Goal: Transaction & Acquisition: Purchase product/service

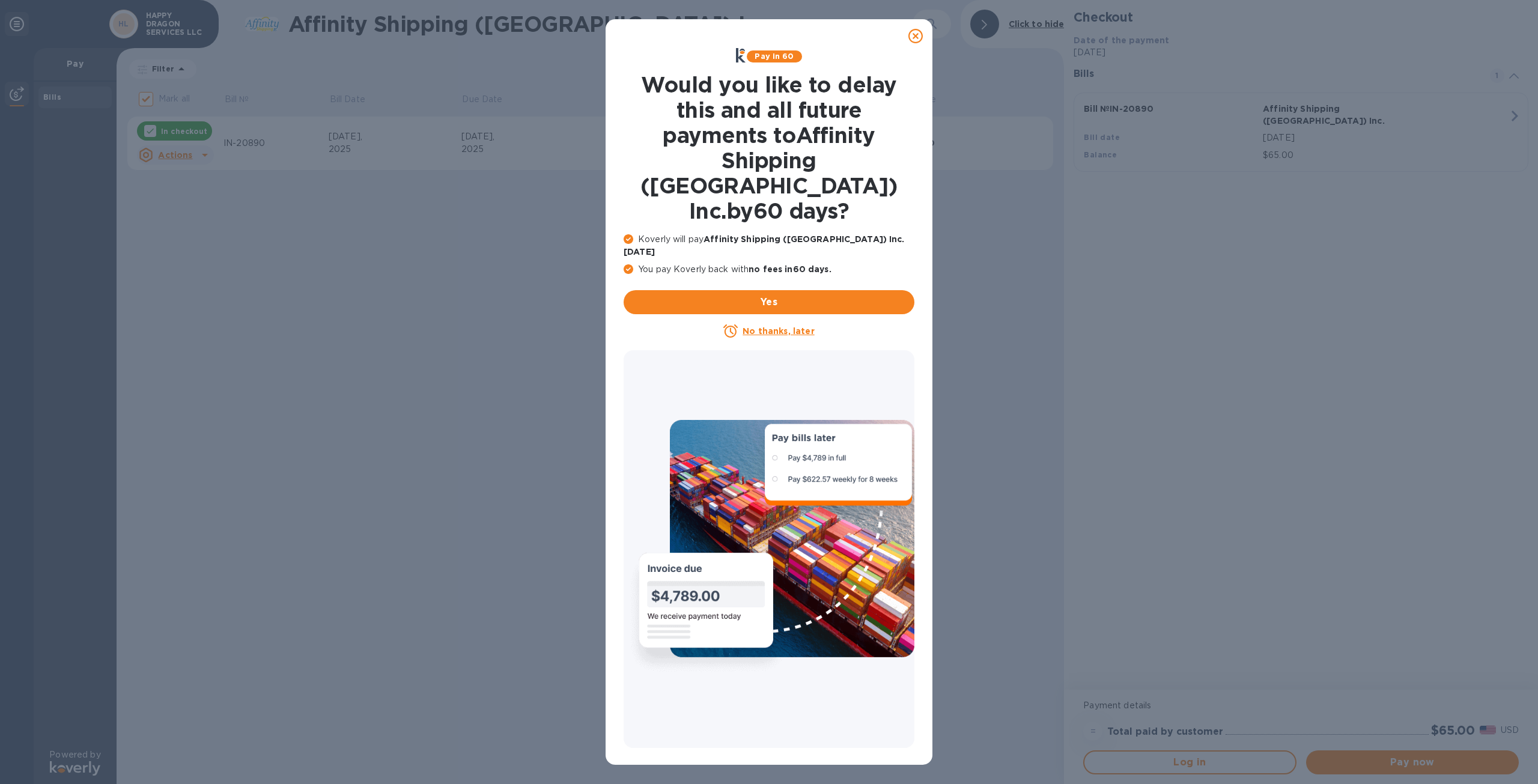
click at [767, 326] on u "No thanks, later" at bounding box center [778, 331] width 71 height 10
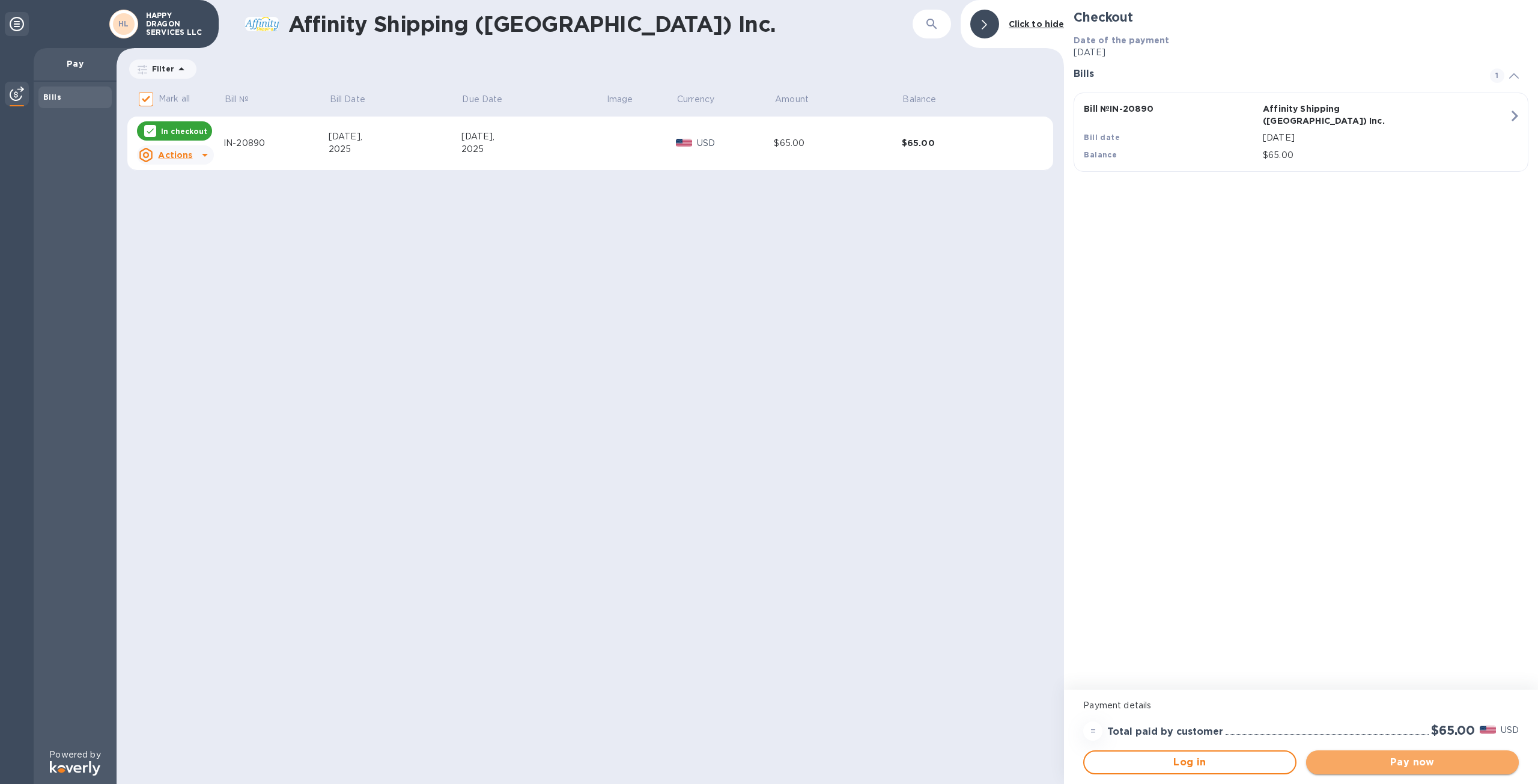
click at [1367, 760] on span "Pay now" at bounding box center [1413, 762] width 194 height 14
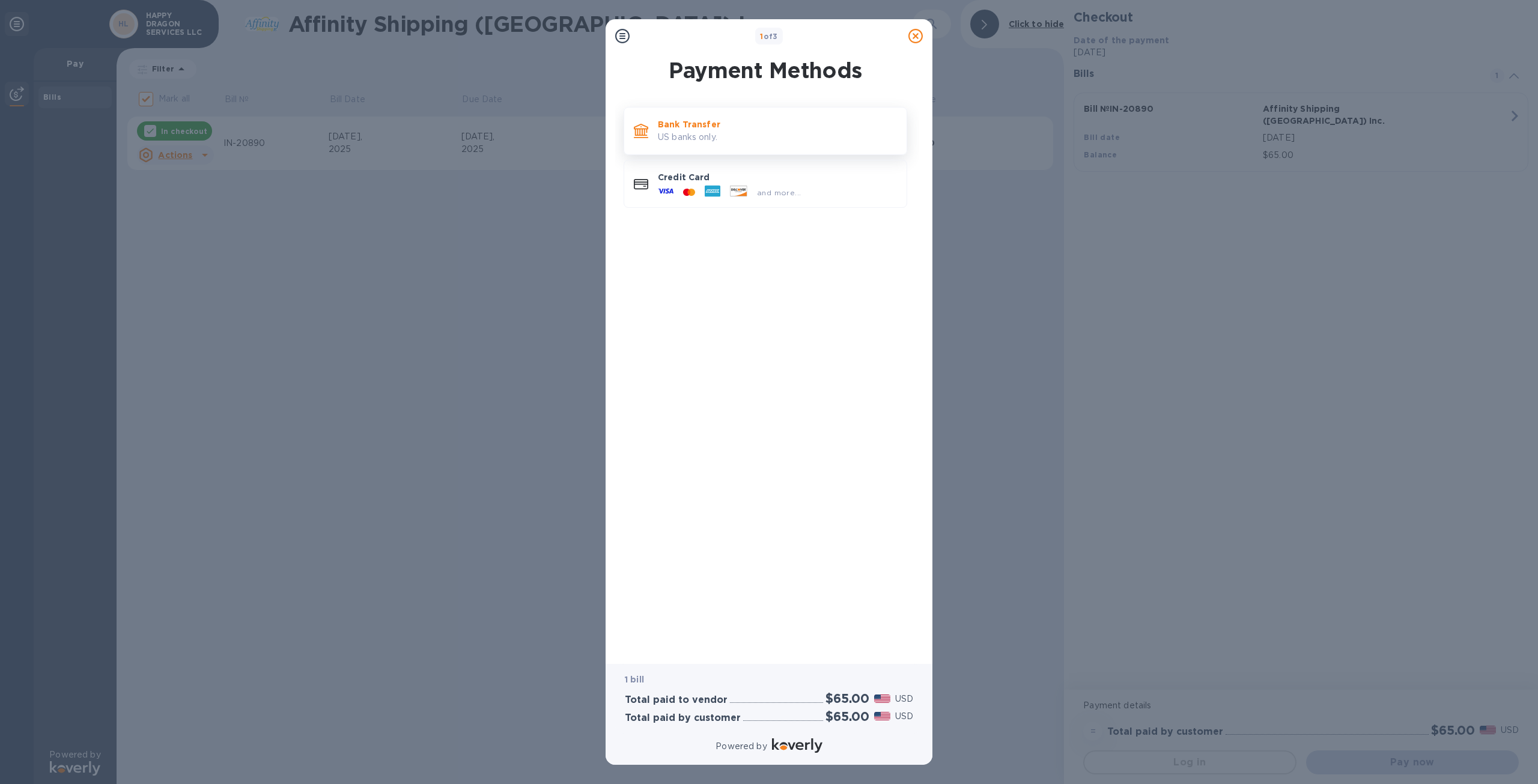
click at [712, 144] on div "Bank Transfer US banks only." at bounding box center [777, 131] width 249 height 34
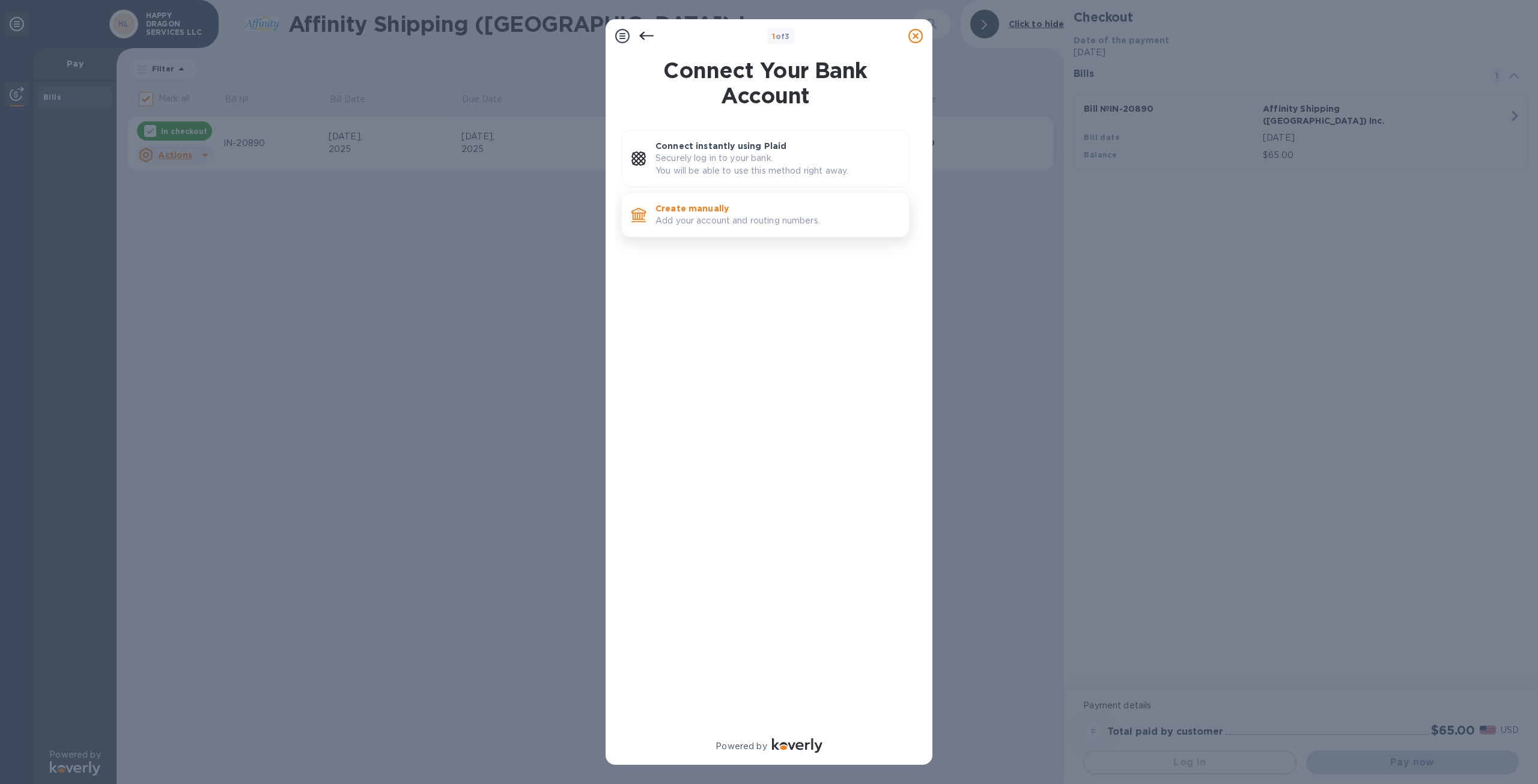
click at [707, 211] on p "Create manually" at bounding box center [777, 209] width 244 height 12
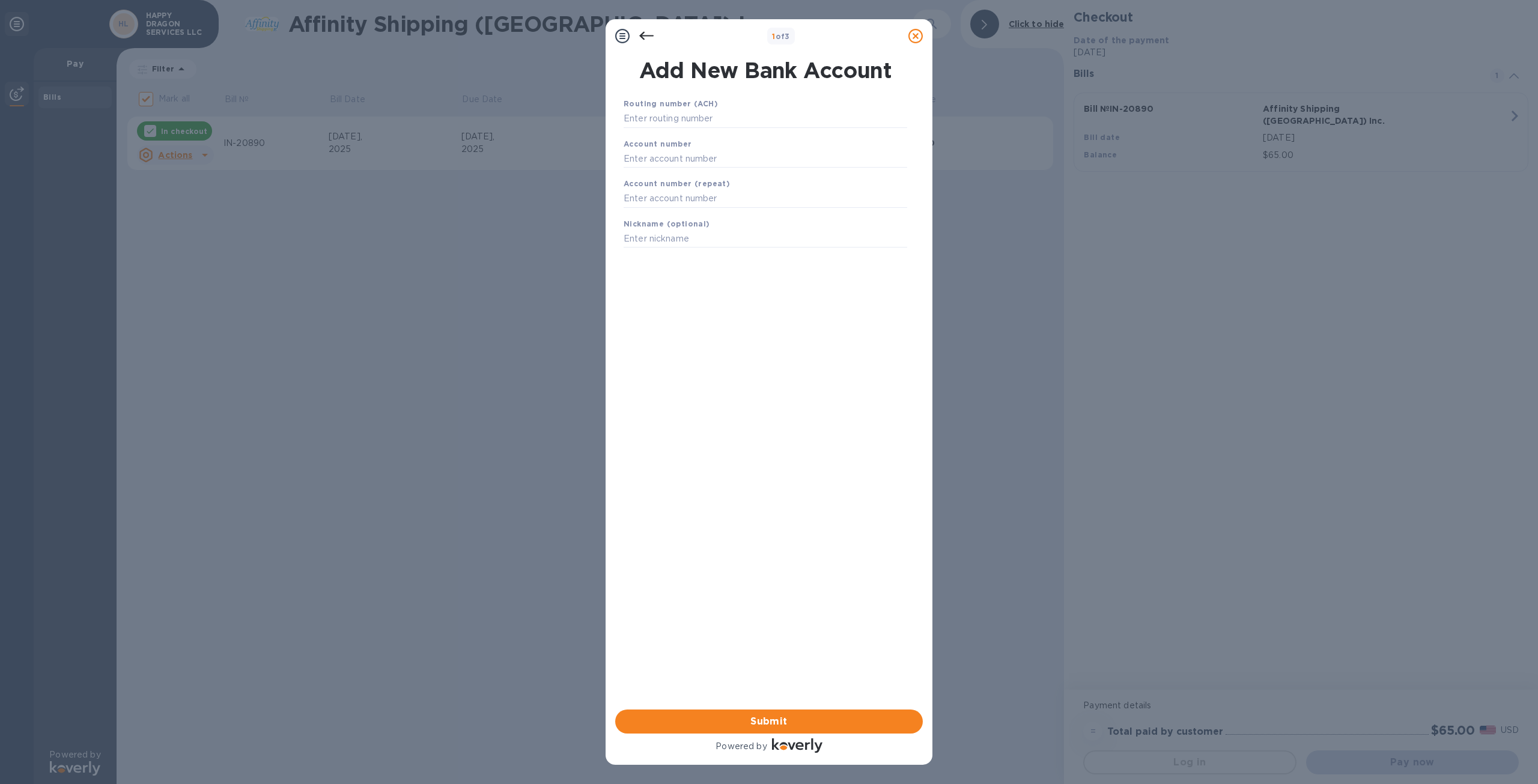
click at [649, 41] on icon at bounding box center [646, 36] width 14 height 14
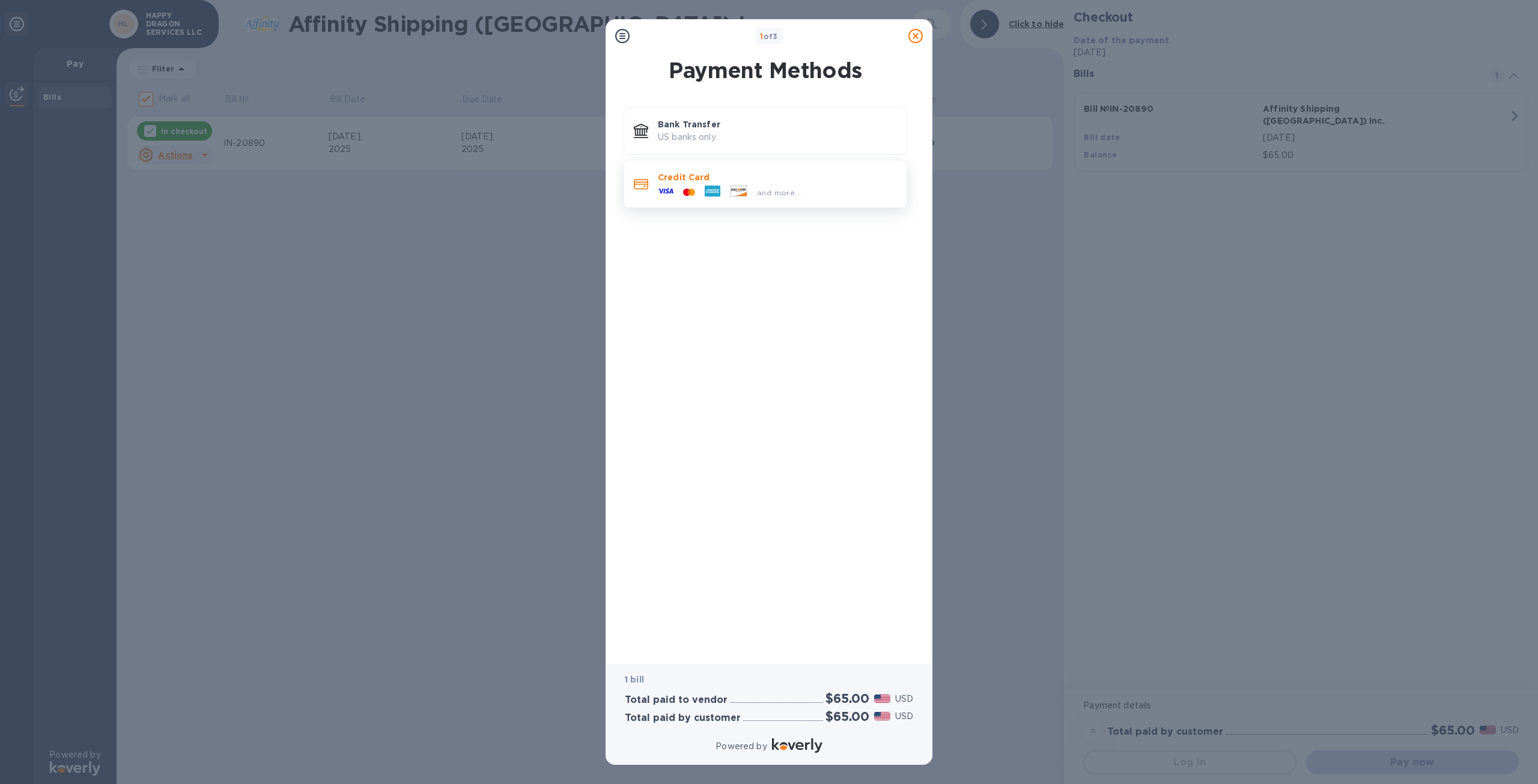
click at [683, 180] on p "Credit Card" at bounding box center [778, 177] width 239 height 12
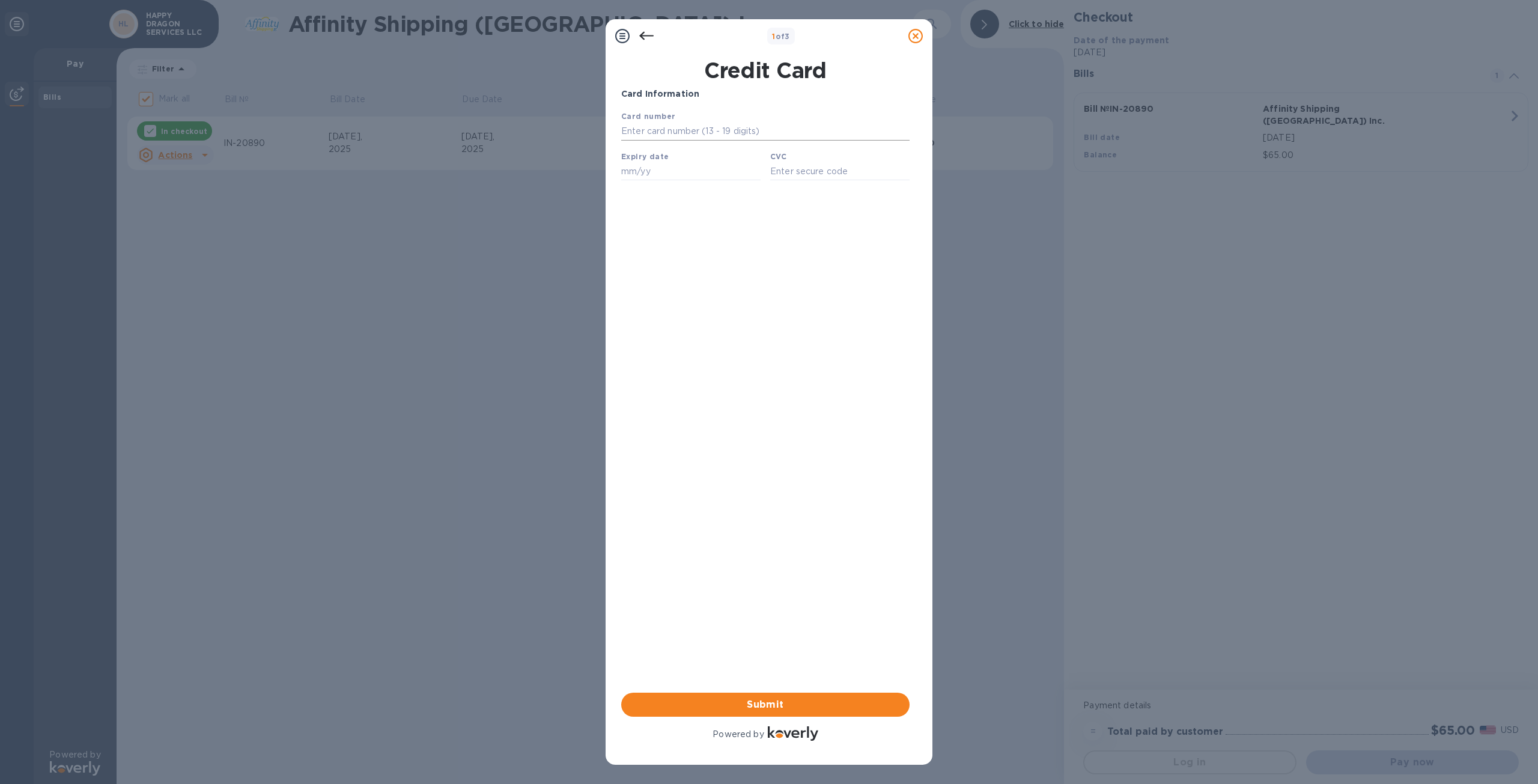
click at [676, 131] on input "text" at bounding box center [765, 131] width 288 height 18
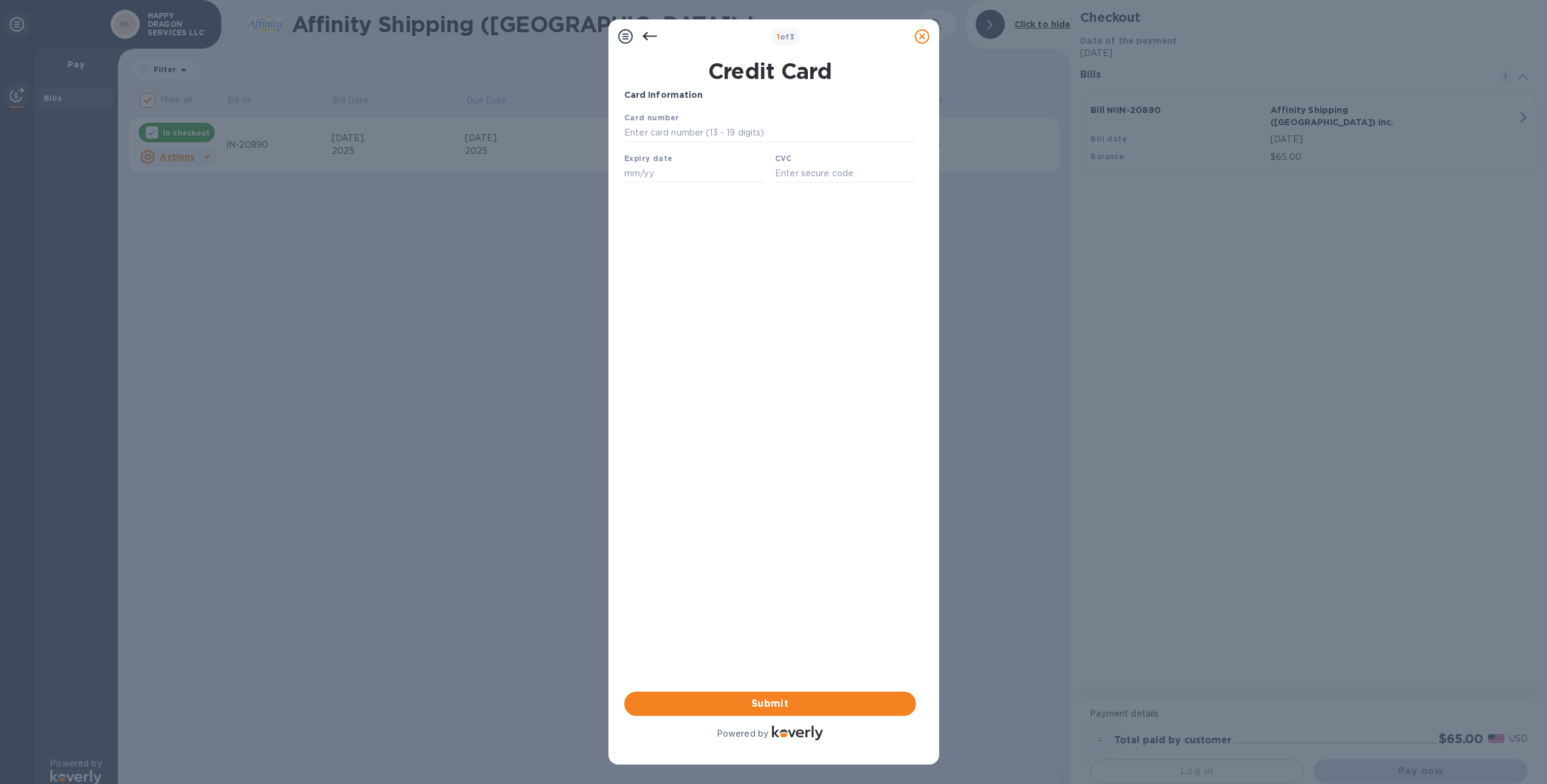
type input "[CREDIT_CARD_NUMBER]"
type input "10/26"
type input "069"
type input "[CREDIT_CARD_NUMBER]"
click at [709, 703] on span "Submit" at bounding box center [770, 704] width 273 height 15
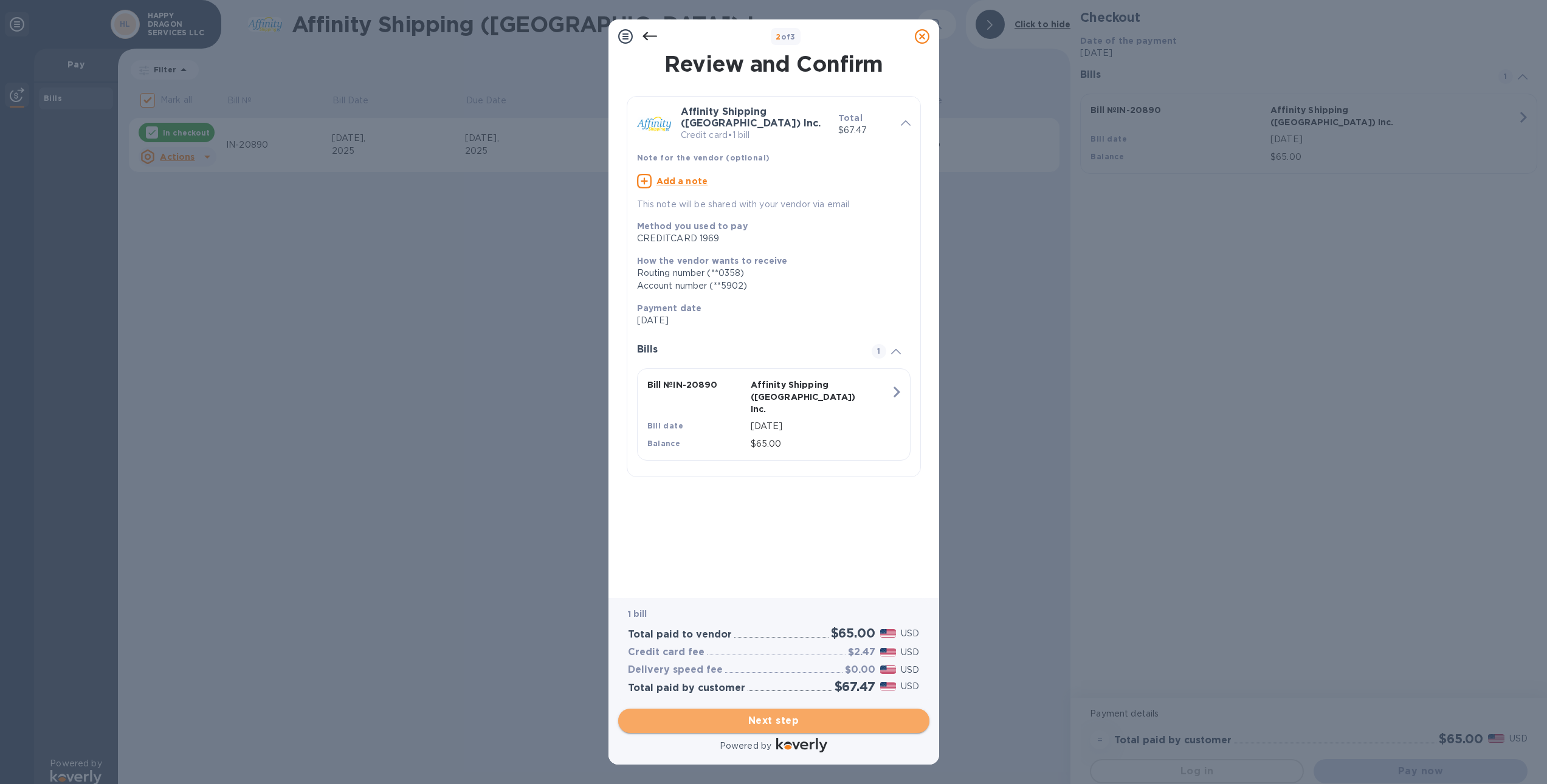
click at [726, 719] on span "Next step" at bounding box center [774, 720] width 292 height 15
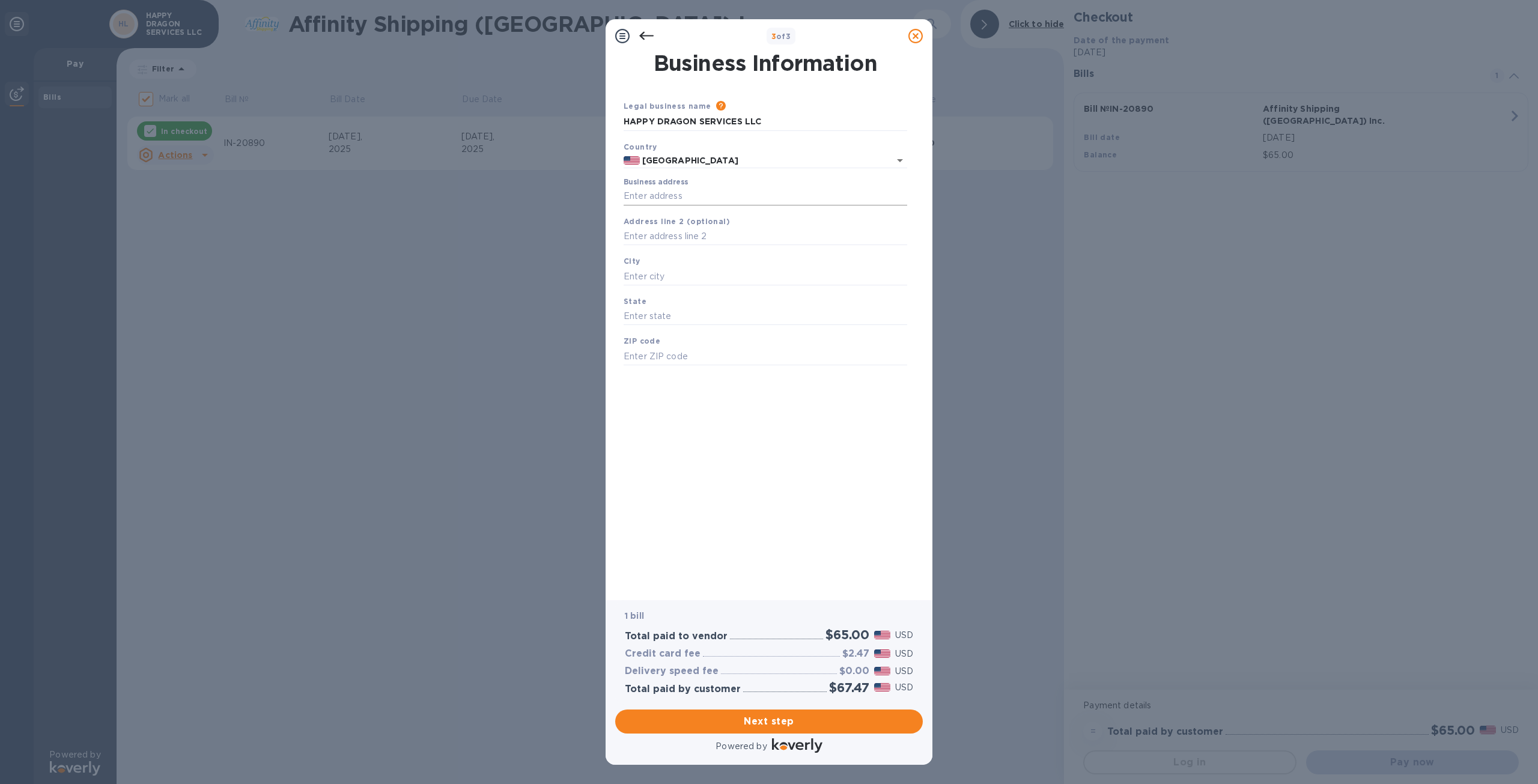
click at [708, 202] on input "Business address" at bounding box center [765, 197] width 284 height 18
click at [722, 723] on span "Next step" at bounding box center [769, 721] width 288 height 14
click at [792, 200] on input "Business address" at bounding box center [765, 197] width 284 height 18
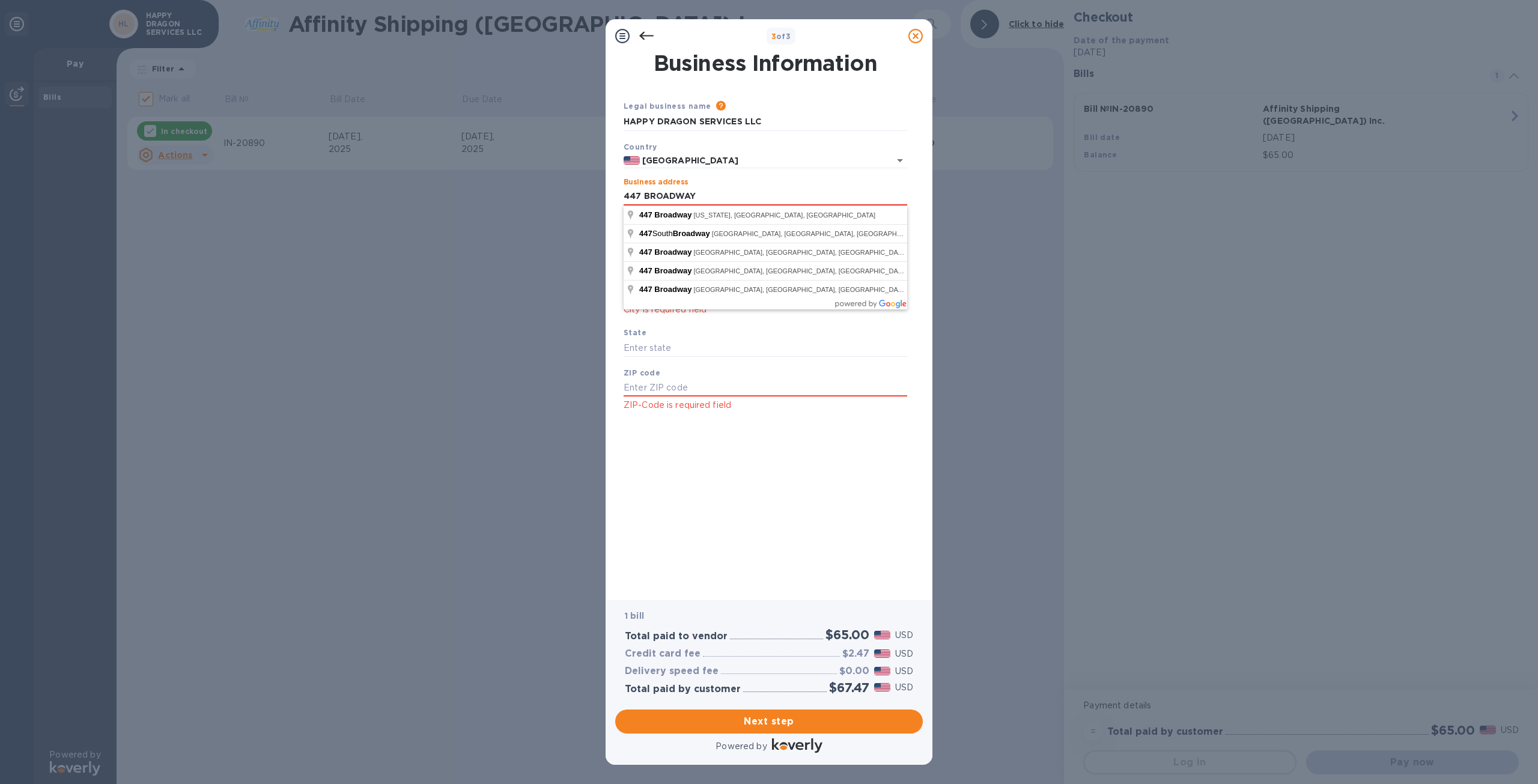
type input "447 BROADWAY"
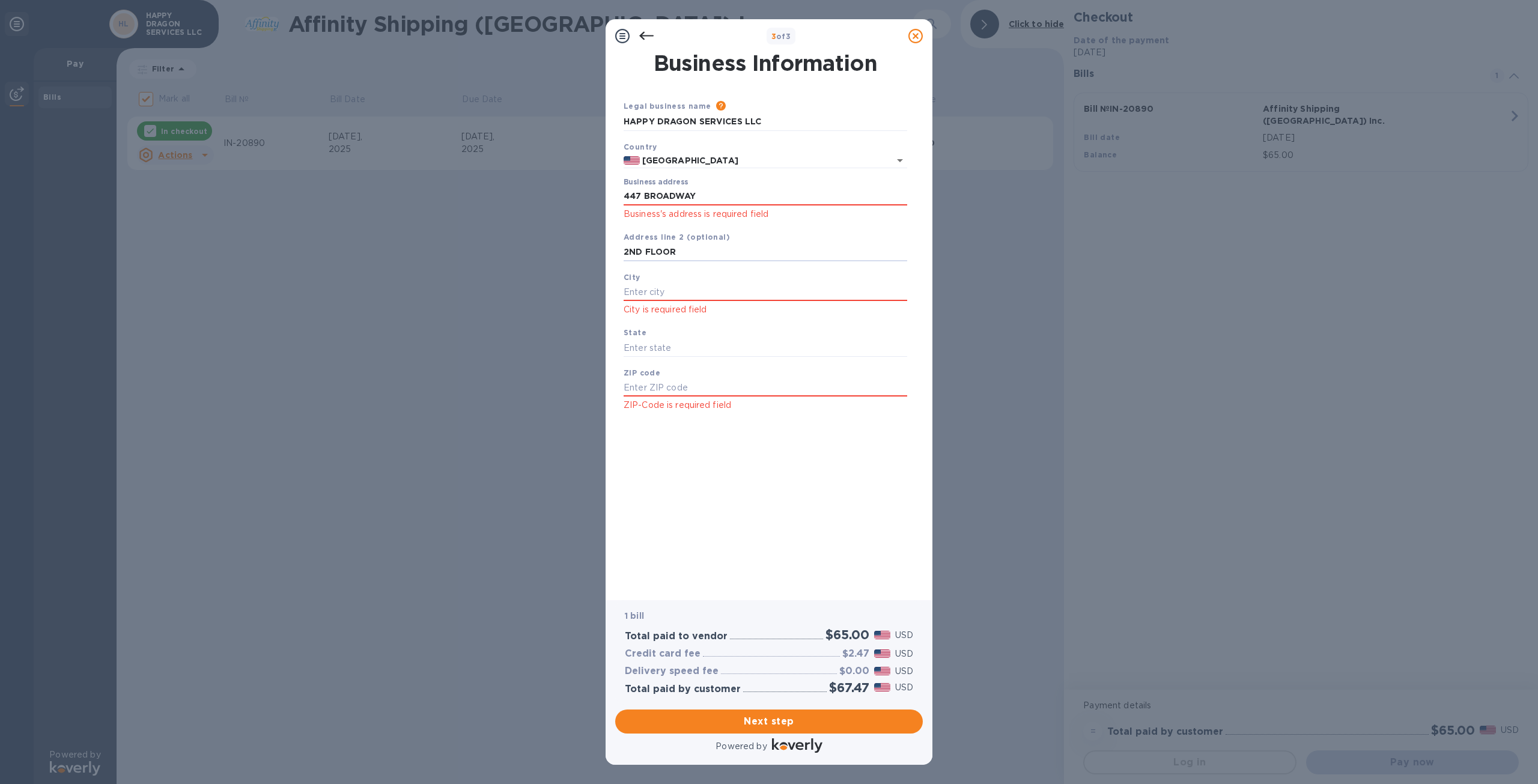
type input "2ND FLOOR"
type input "[US_STATE]"
type input "NY"
type input "10013"
click at [724, 724] on span "Next step" at bounding box center [769, 721] width 288 height 14
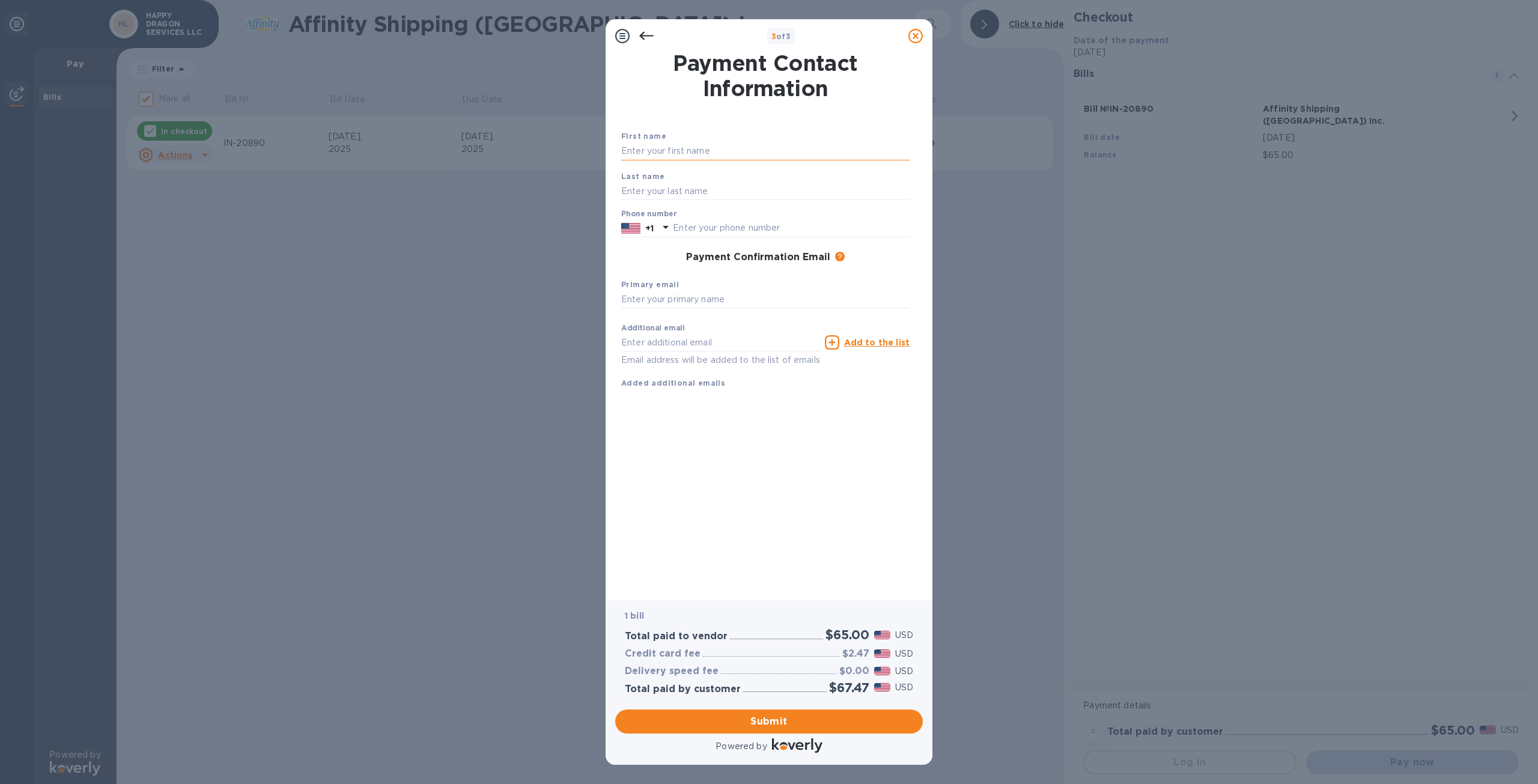
click at [780, 153] on input "text" at bounding box center [765, 152] width 288 height 18
type input "[PERSON_NAME]"
type input "516"
